Goal: Task Accomplishment & Management: Manage account settings

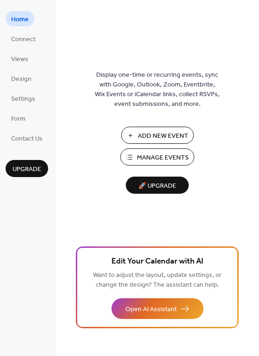
click at [144, 157] on span "Manage Events" at bounding box center [163, 158] width 52 height 10
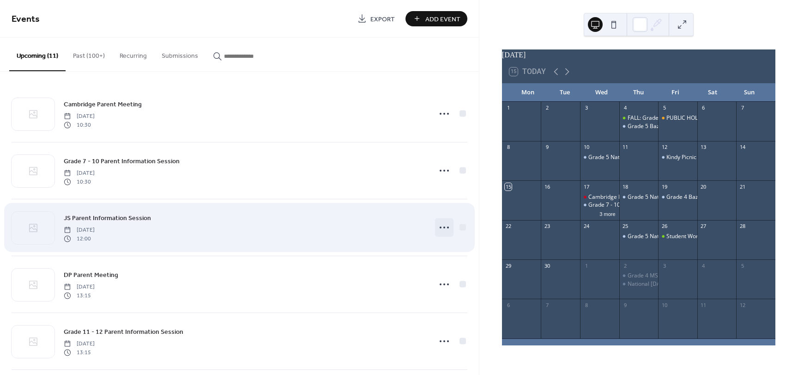
click at [439, 226] on icon at bounding box center [444, 227] width 15 height 15
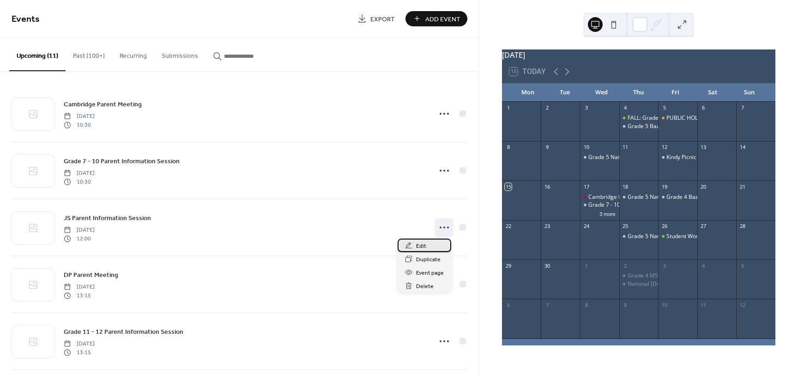
click at [436, 241] on div "Edit" at bounding box center [425, 244] width 54 height 13
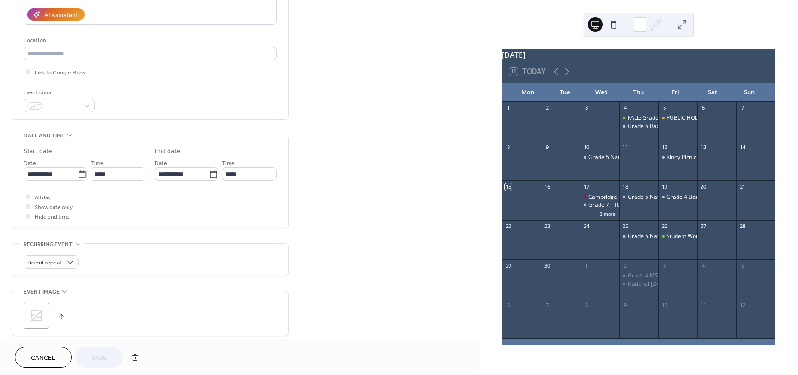
scroll to position [92, 0]
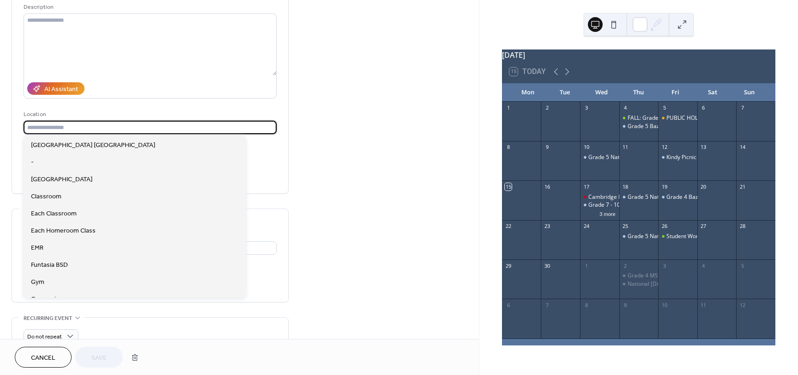
click at [55, 127] on input "text" at bounding box center [150, 127] width 253 height 13
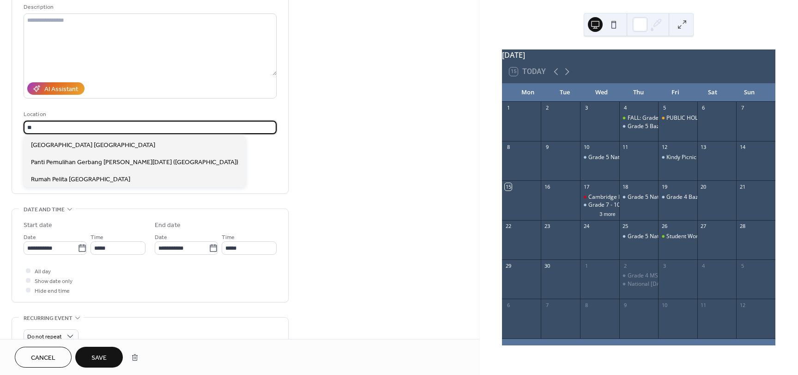
type input "*"
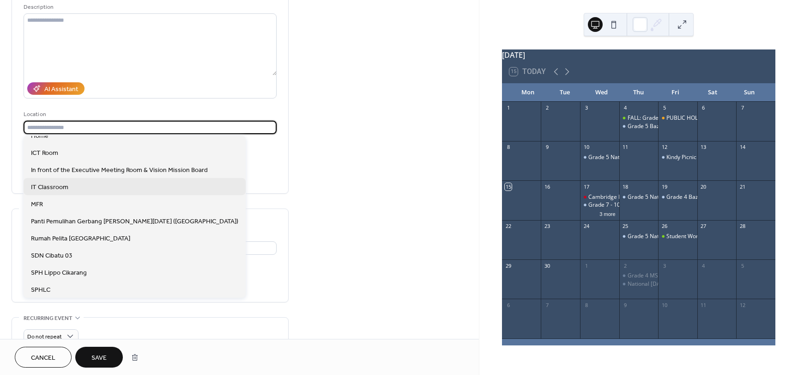
scroll to position [185, 0]
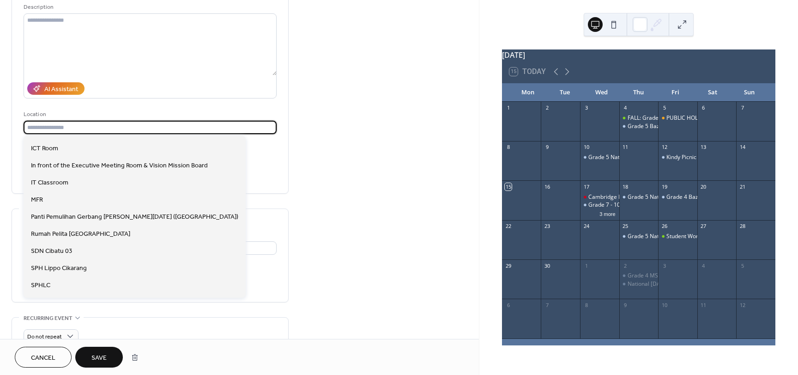
click at [68, 127] on input "text" at bounding box center [150, 127] width 253 height 13
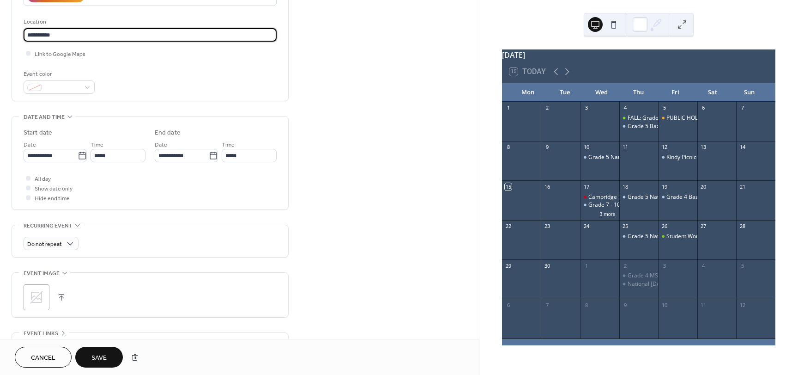
type input "**********"
drag, startPoint x: 94, startPoint y: 357, endPoint x: 107, endPoint y: 349, distance: 15.0
click at [94, 357] on span "Save" at bounding box center [98, 358] width 15 height 10
